Goal: Complete application form

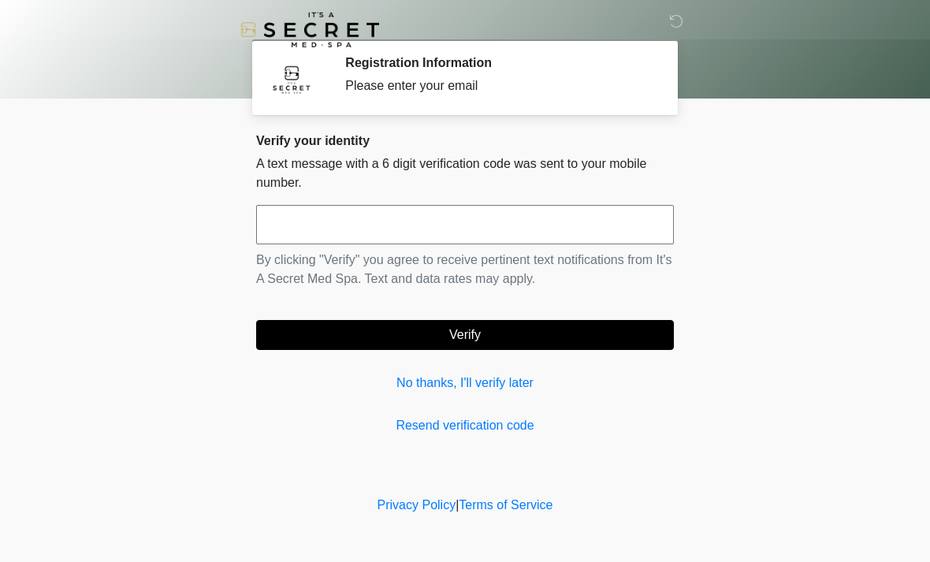
click at [469, 223] on input "text" at bounding box center [465, 224] width 418 height 39
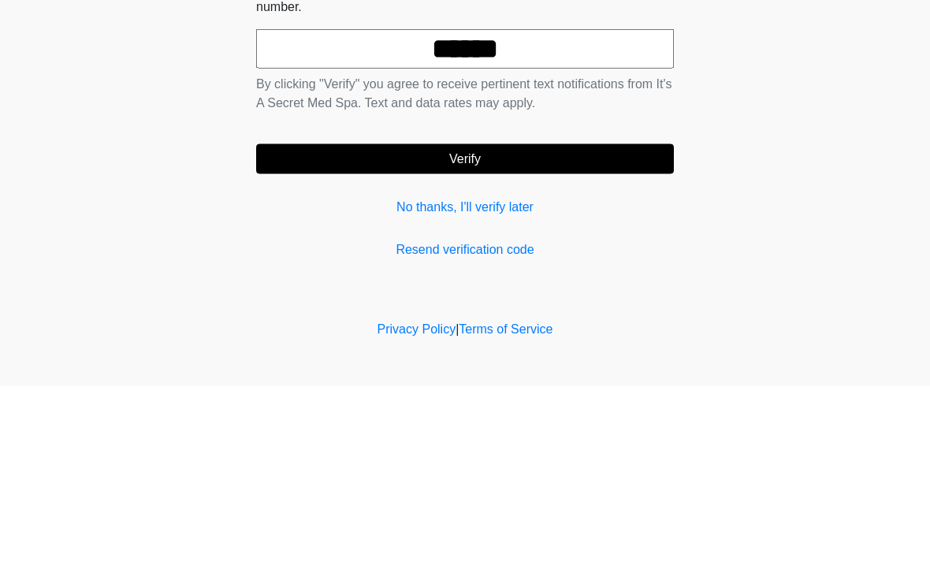
click at [606, 320] on button "Verify" at bounding box center [465, 335] width 418 height 30
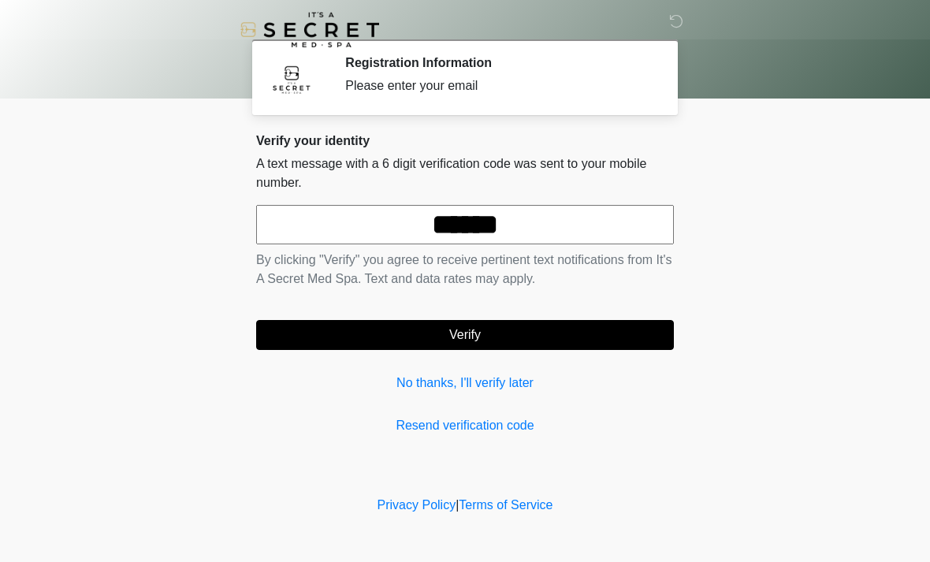
click at [484, 223] on input "******" at bounding box center [465, 224] width 418 height 39
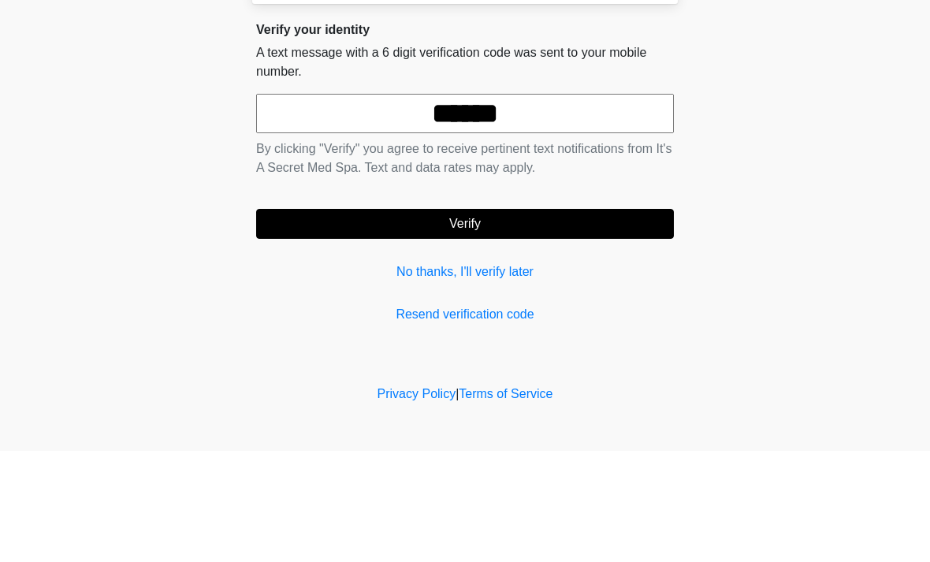
type input "******"
click at [570, 320] on button "Verify" at bounding box center [465, 335] width 418 height 30
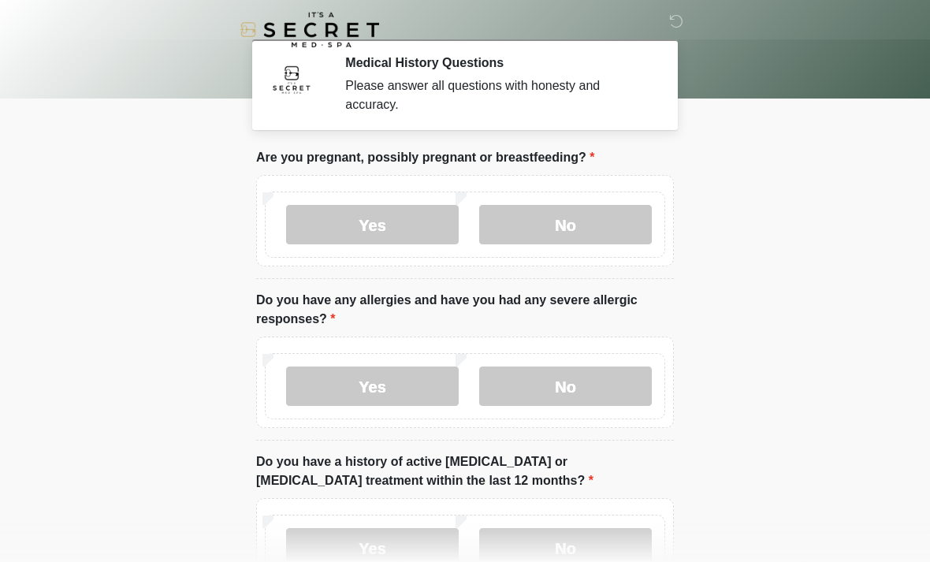
click at [602, 219] on label "No" at bounding box center [565, 224] width 173 height 39
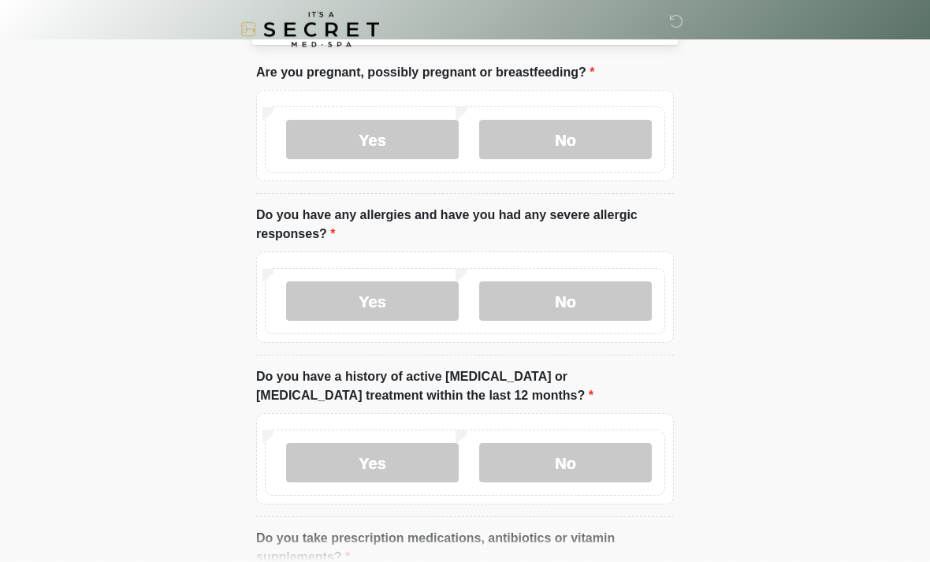
scroll to position [95, 0]
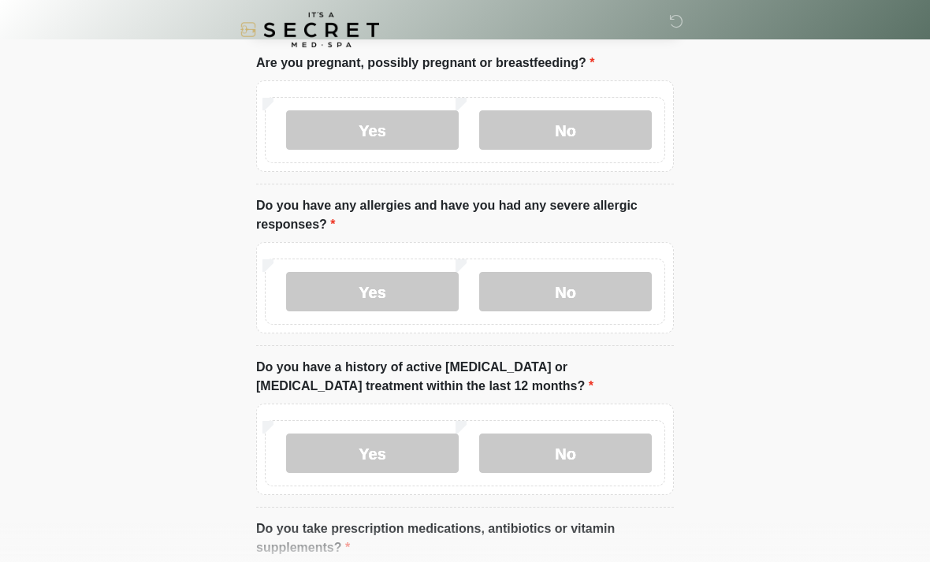
click at [592, 280] on label "No" at bounding box center [565, 291] width 173 height 39
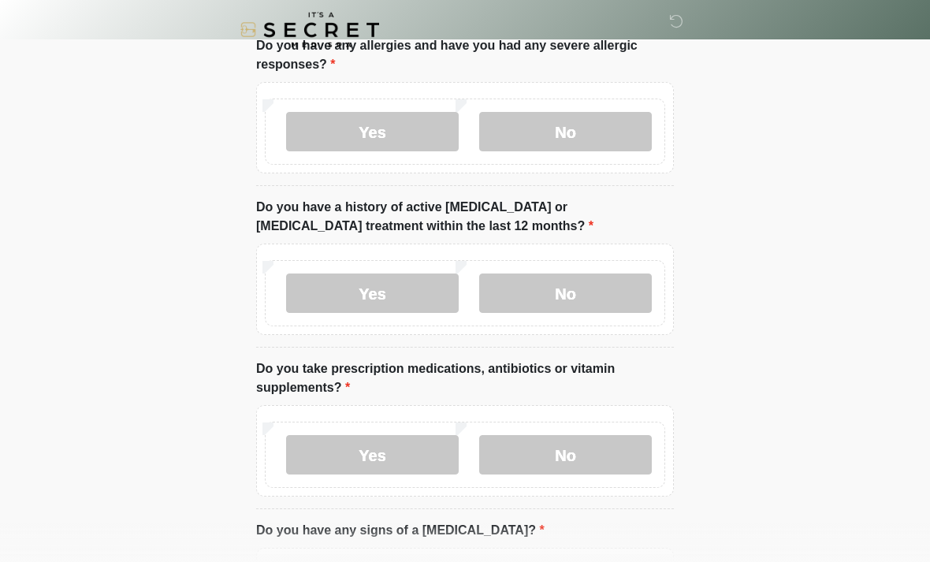
click at [612, 288] on label "No" at bounding box center [565, 293] width 173 height 39
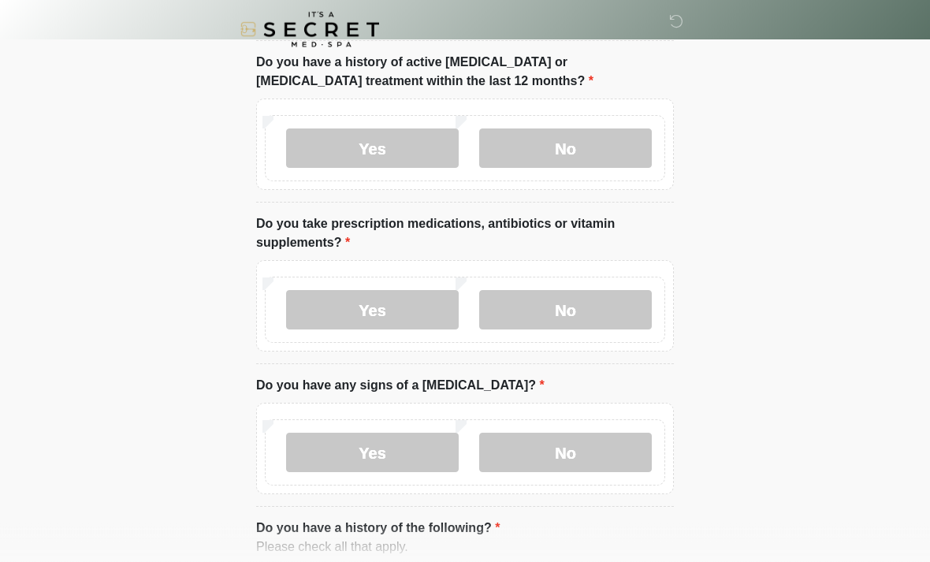
scroll to position [408, 0]
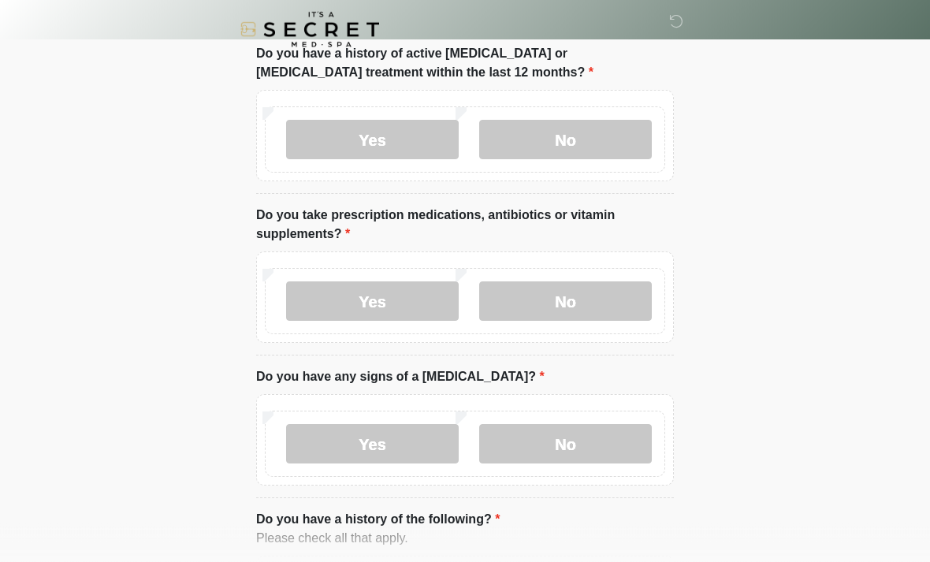
click at [422, 296] on label "Yes" at bounding box center [372, 301] width 173 height 39
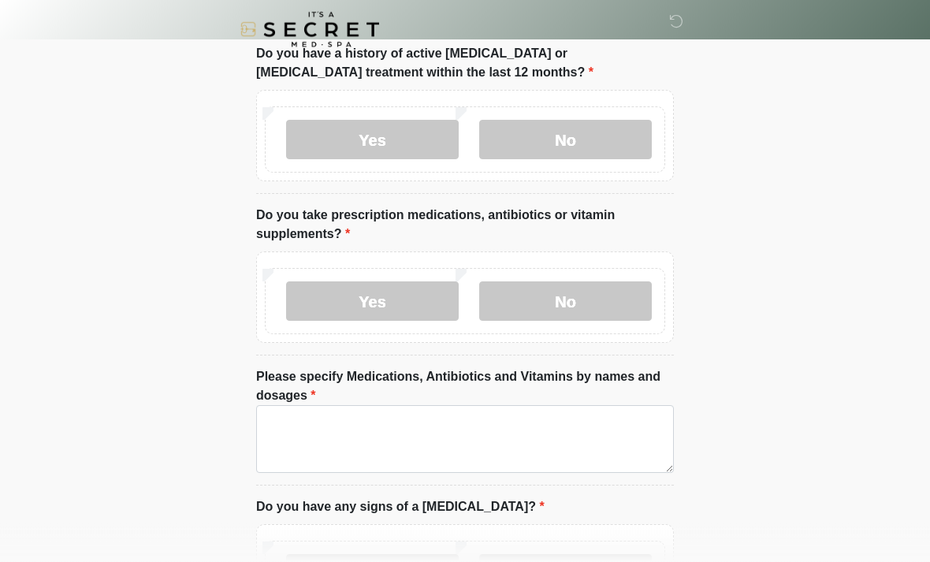
scroll to position [408, 0]
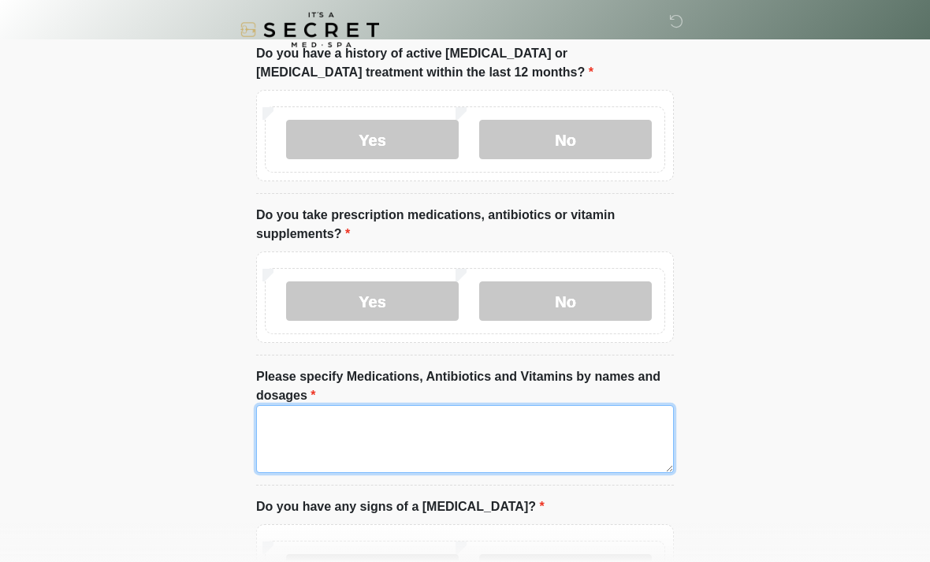
click at [583, 443] on textarea "Please specify Medications, Antibiotics and Vitamins by names and dosages" at bounding box center [465, 439] width 418 height 68
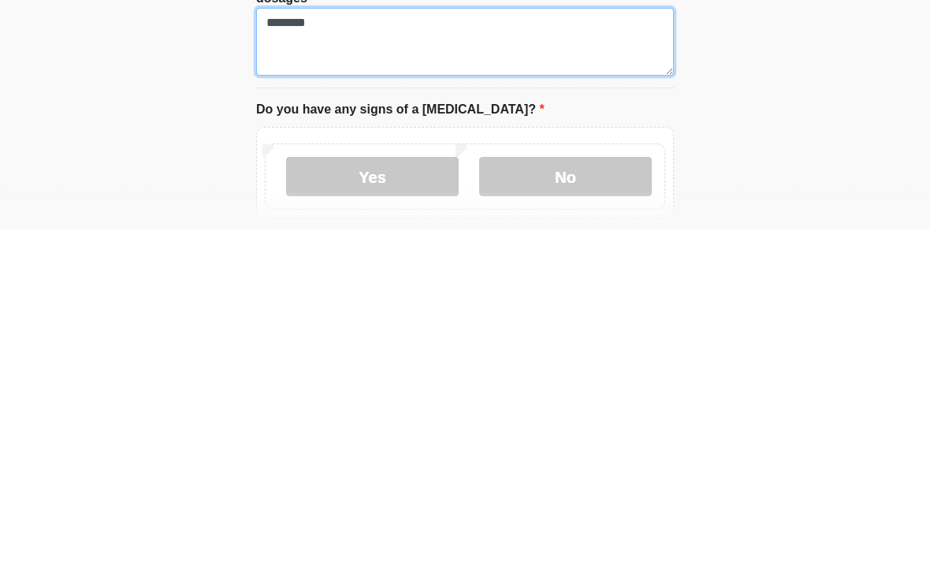
type textarea "********"
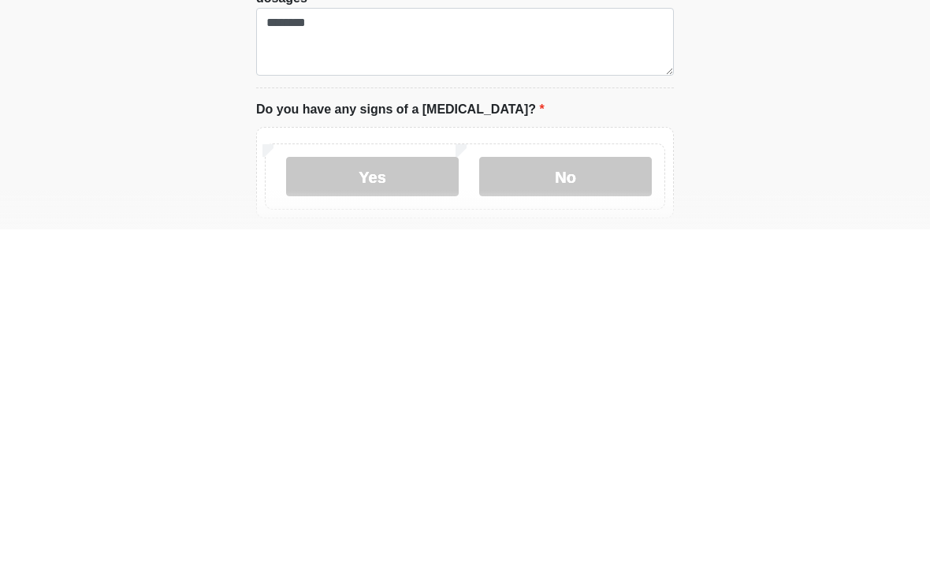
click at [594, 490] on label "No" at bounding box center [565, 509] width 173 height 39
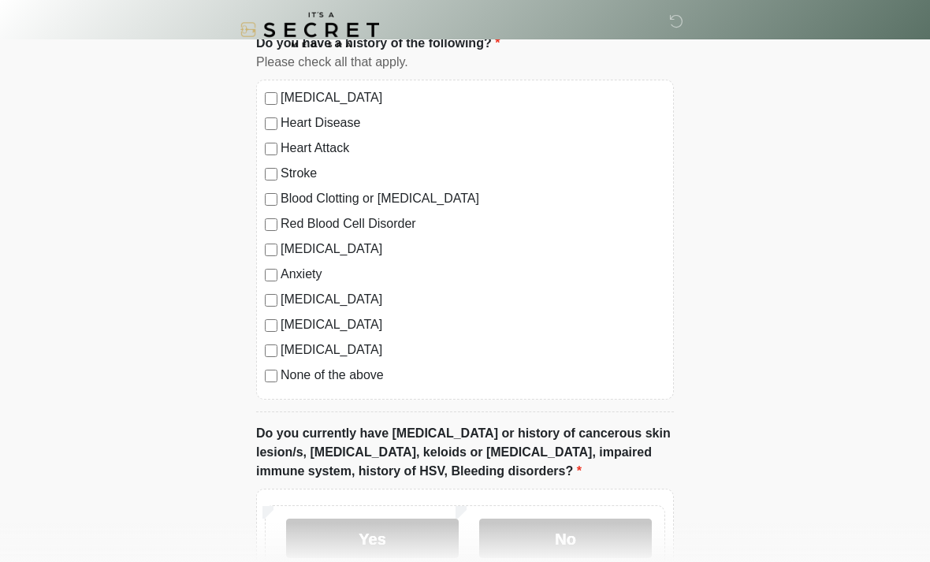
scroll to position [1025, 0]
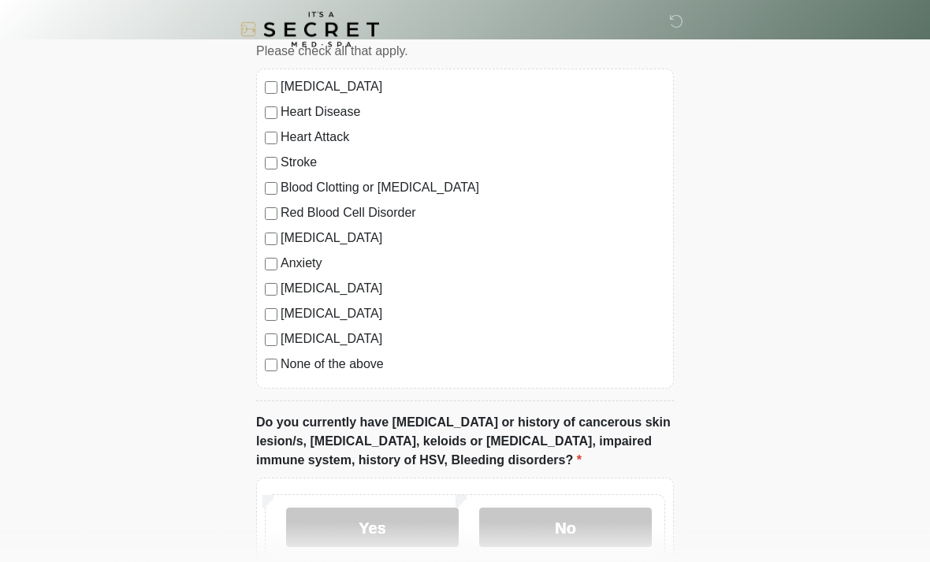
click at [361, 365] on label "None of the above" at bounding box center [473, 365] width 385 height 19
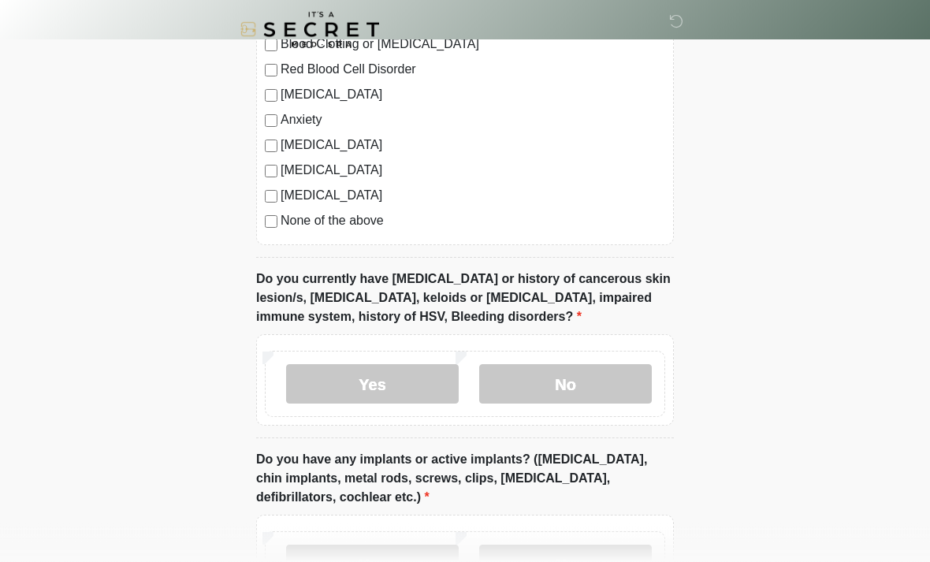
click at [589, 398] on label "No" at bounding box center [565, 384] width 173 height 39
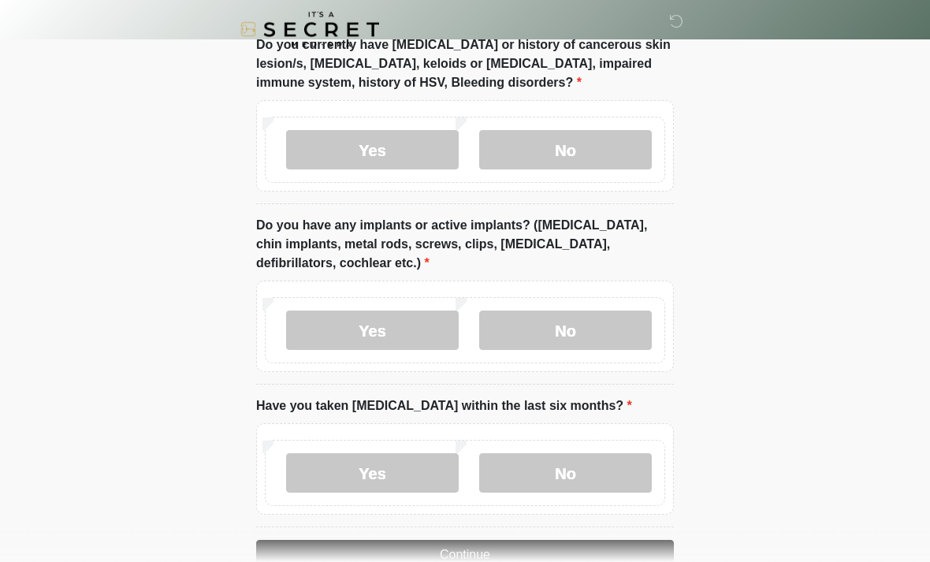
click at [610, 338] on label "No" at bounding box center [565, 330] width 173 height 39
click at [598, 484] on label "No" at bounding box center [565, 472] width 173 height 39
click at [579, 555] on button "Continue" at bounding box center [465, 555] width 418 height 30
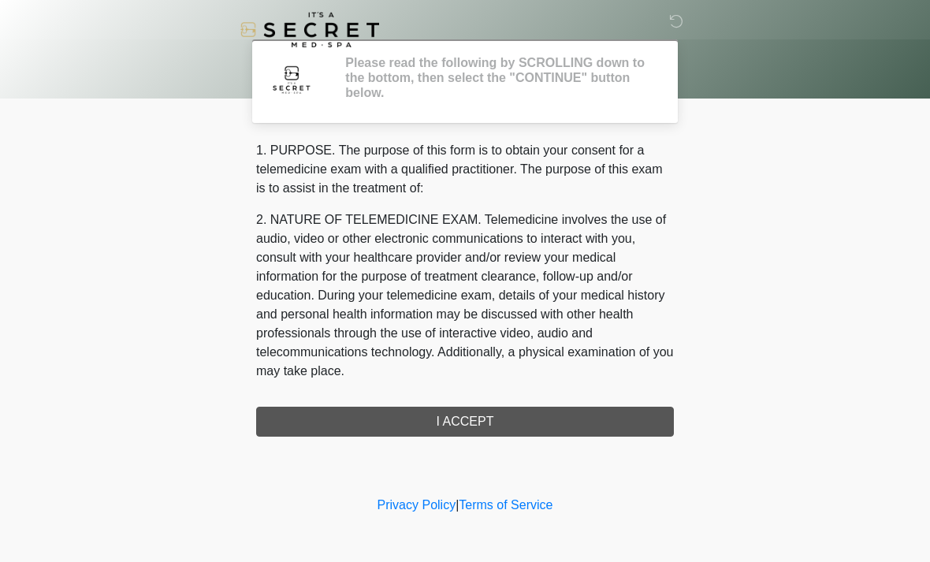
scroll to position [0, 0]
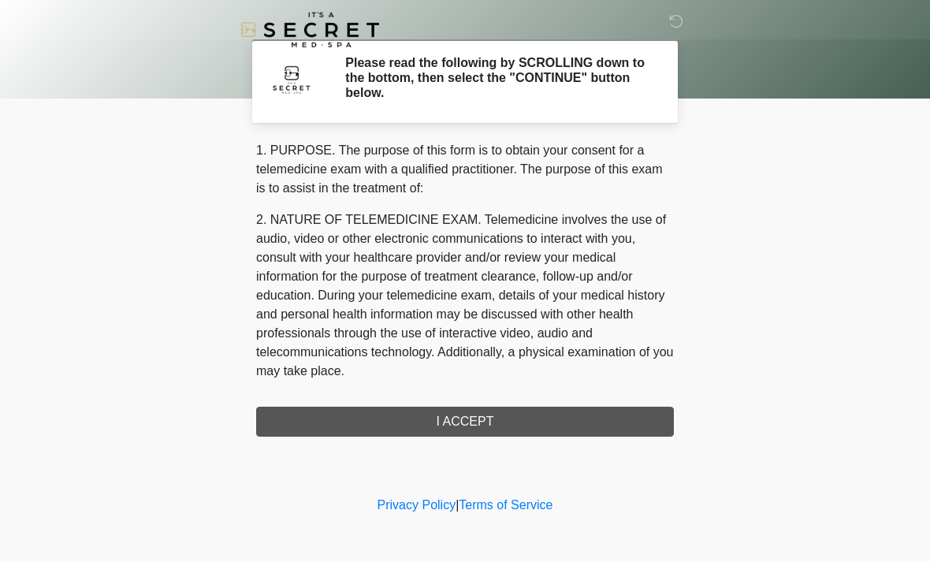
click at [530, 419] on div "1. PURPOSE. The purpose of this form is to obtain your consent for a telemedici…" at bounding box center [465, 289] width 418 height 296
click at [483, 423] on div "1. PURPOSE. The purpose of this form is to obtain your consent for a telemedici…" at bounding box center [465, 289] width 418 height 296
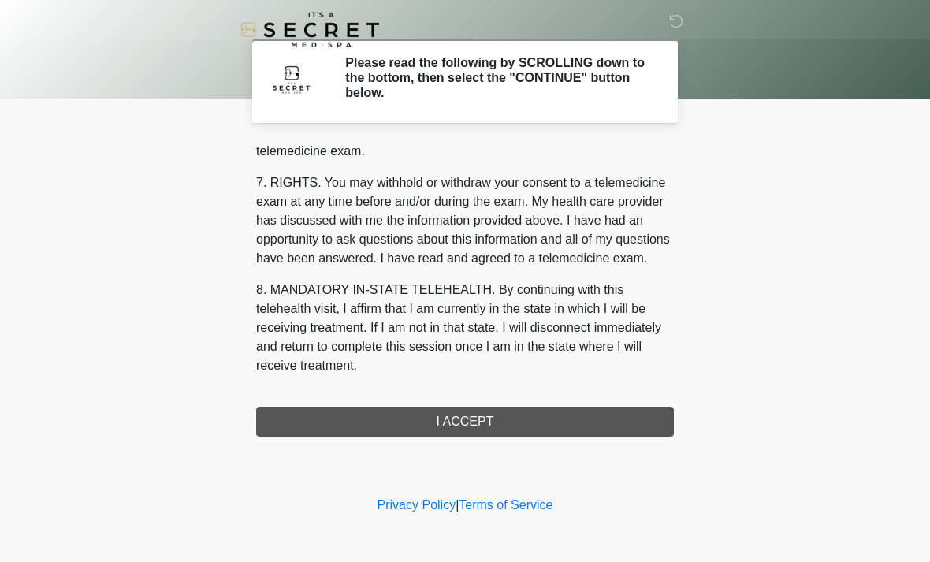
click at [499, 415] on div "1. PURPOSE. The purpose of this form is to obtain your consent for a telemedici…" at bounding box center [465, 289] width 418 height 296
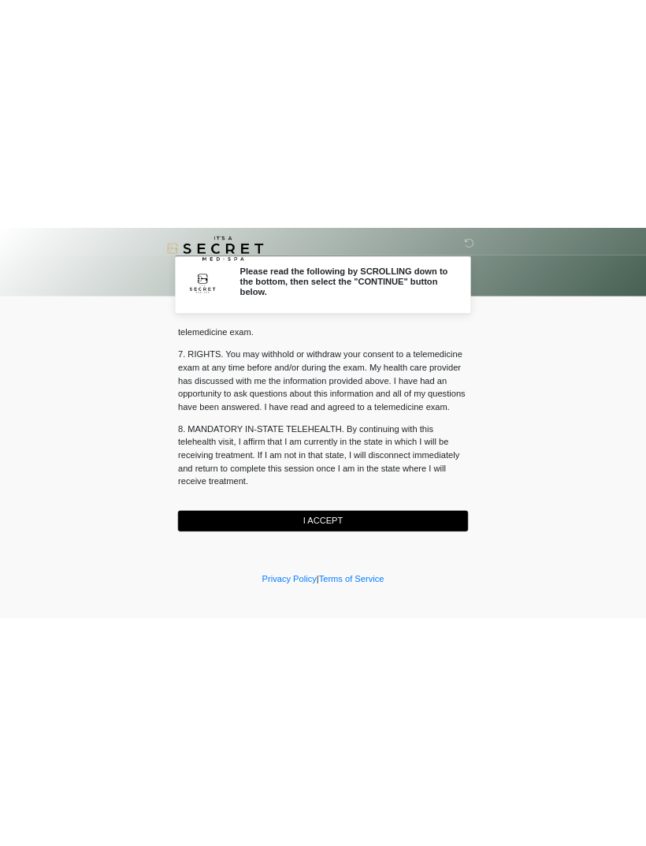
scroll to position [668, 0]
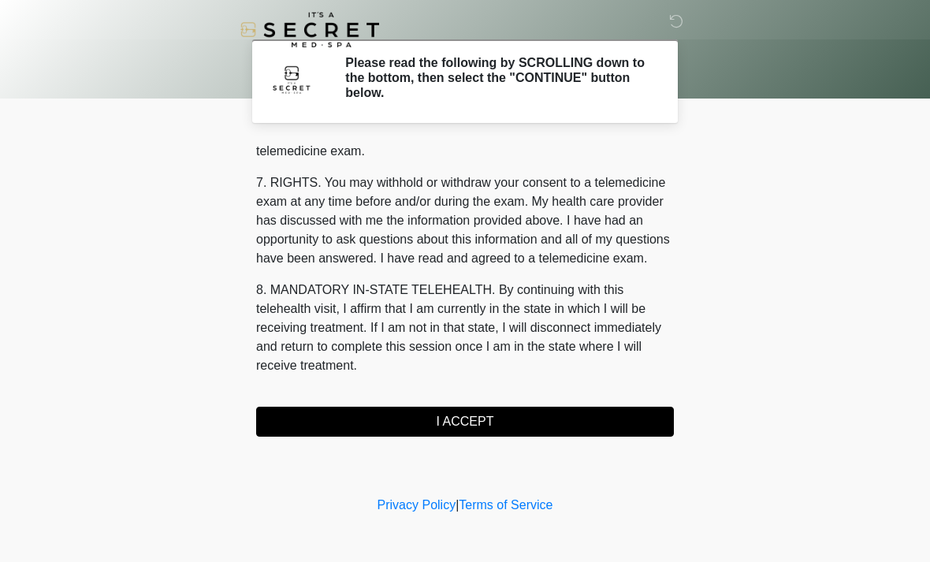
click at [499, 415] on button "I ACCEPT" at bounding box center [465, 422] width 418 height 30
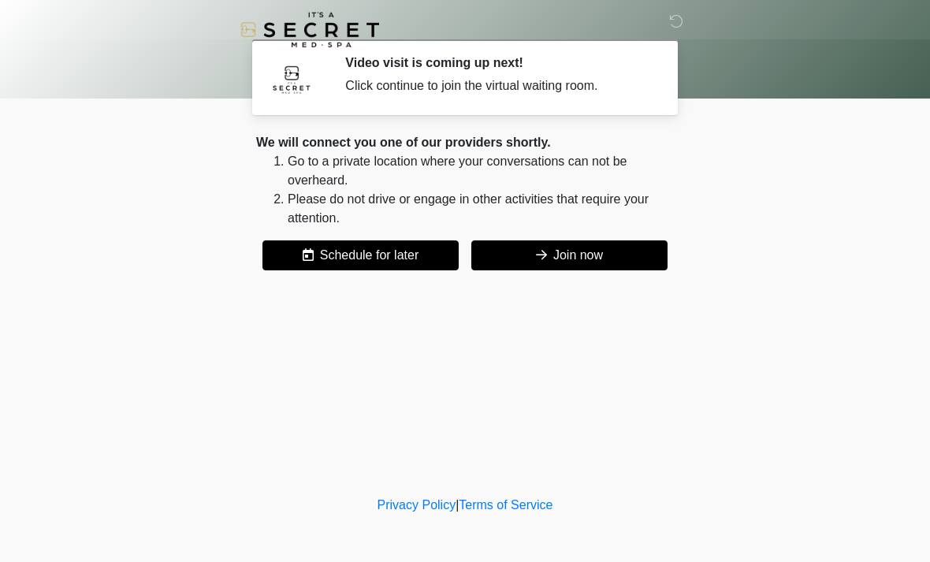
click at [579, 249] on button "Join now" at bounding box center [569, 255] width 196 height 30
